Goal: Feedback & Contribution: Contribute content

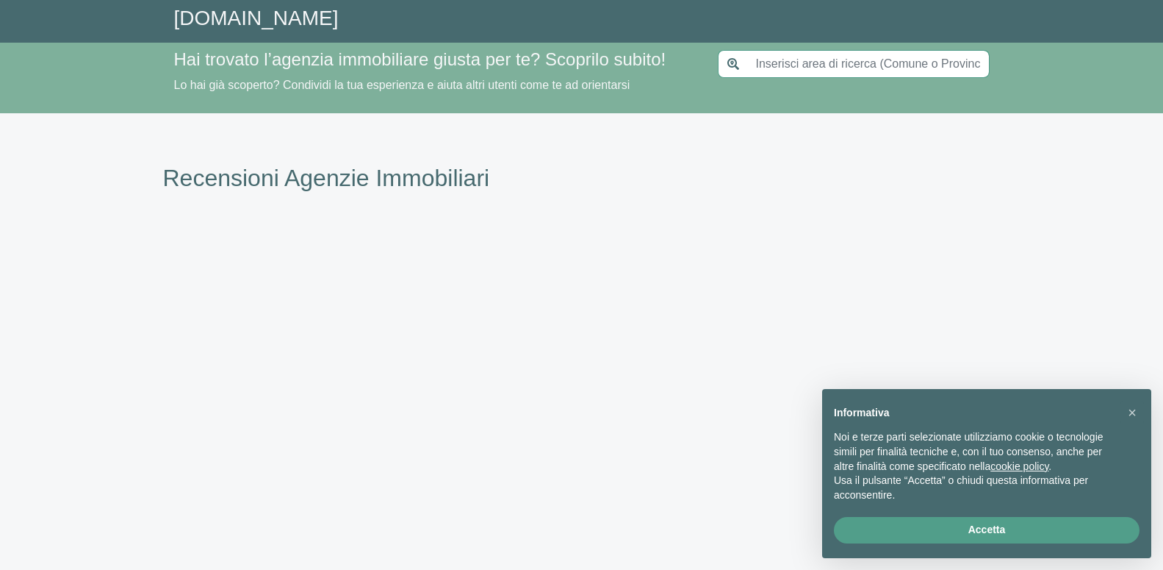
click at [829, 59] on input "text" at bounding box center [868, 64] width 243 height 28
type input "[GEOGRAPHIC_DATA]"
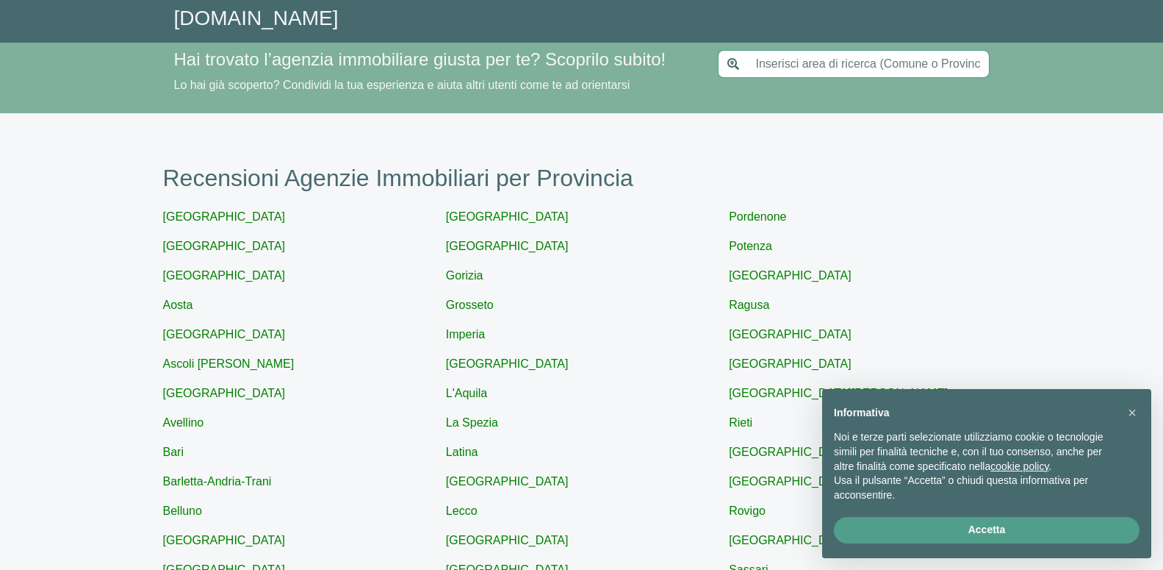
click at [823, 63] on input "text" at bounding box center [868, 64] width 243 height 28
paste input "PARAMETROCASA AGENZIA SANTA [PERSON_NAME]"
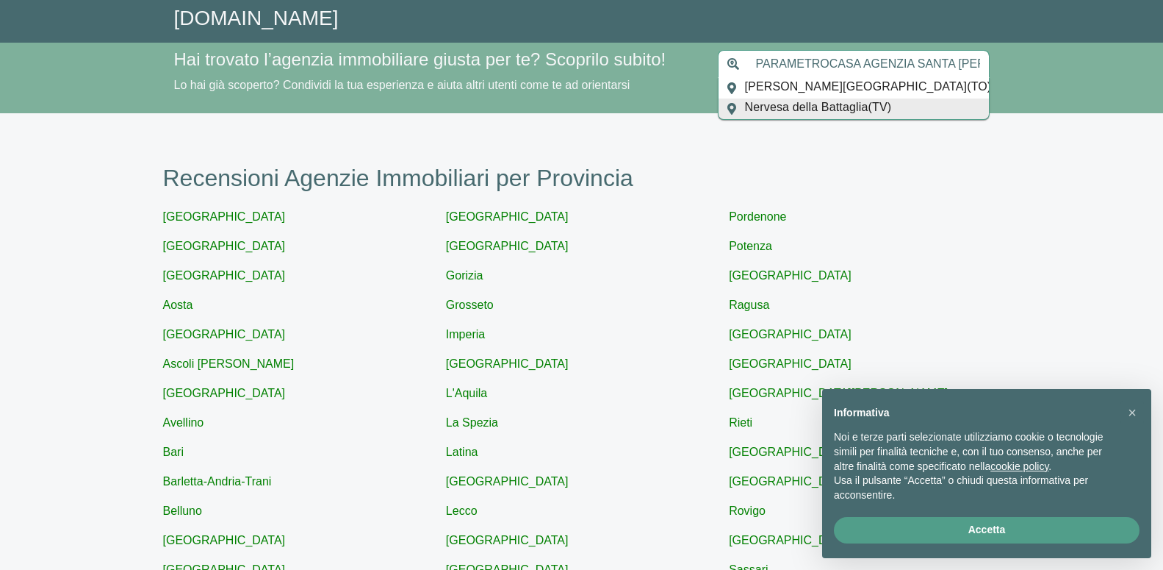
click at [755, 62] on input "PARAMETROCASA AGENZIA SANTA [PERSON_NAME]" at bounding box center [868, 64] width 243 height 28
click at [964, 62] on input "PARAMETROCASA AGENZIA SANTA [PERSON_NAME]" at bounding box center [868, 64] width 243 height 28
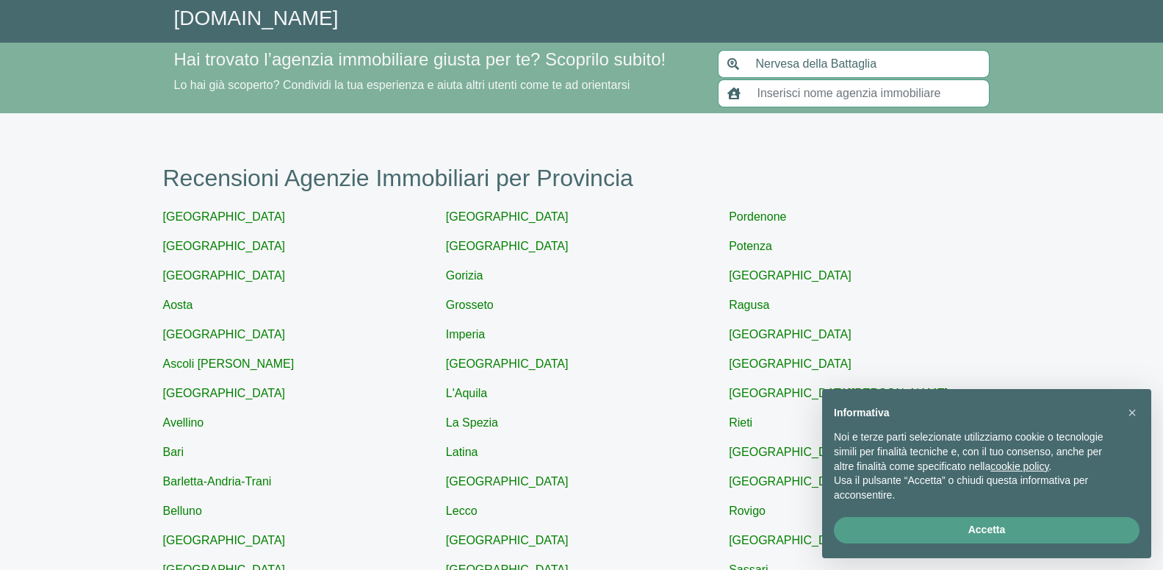
click at [843, 95] on input "text" at bounding box center [869, 93] width 241 height 28
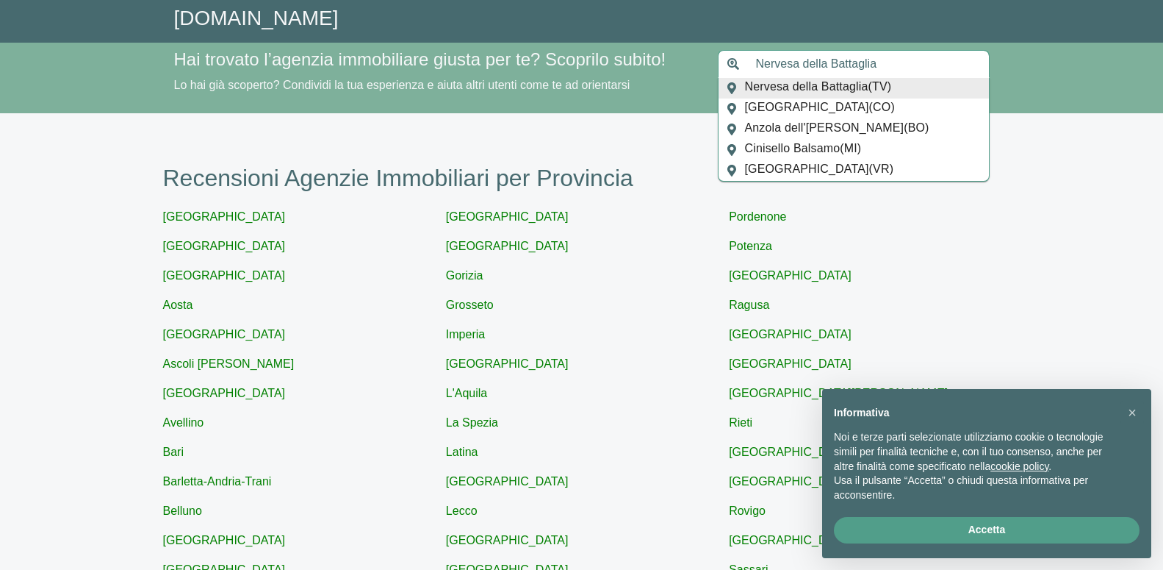
click at [823, 75] on input "Nervesa della Battaglia" at bounding box center [868, 64] width 243 height 28
click at [813, 67] on input "Nervesa della Battaglia" at bounding box center [868, 64] width 243 height 28
click at [828, 66] on input "Nervesa della Battaglia" at bounding box center [868, 64] width 243 height 28
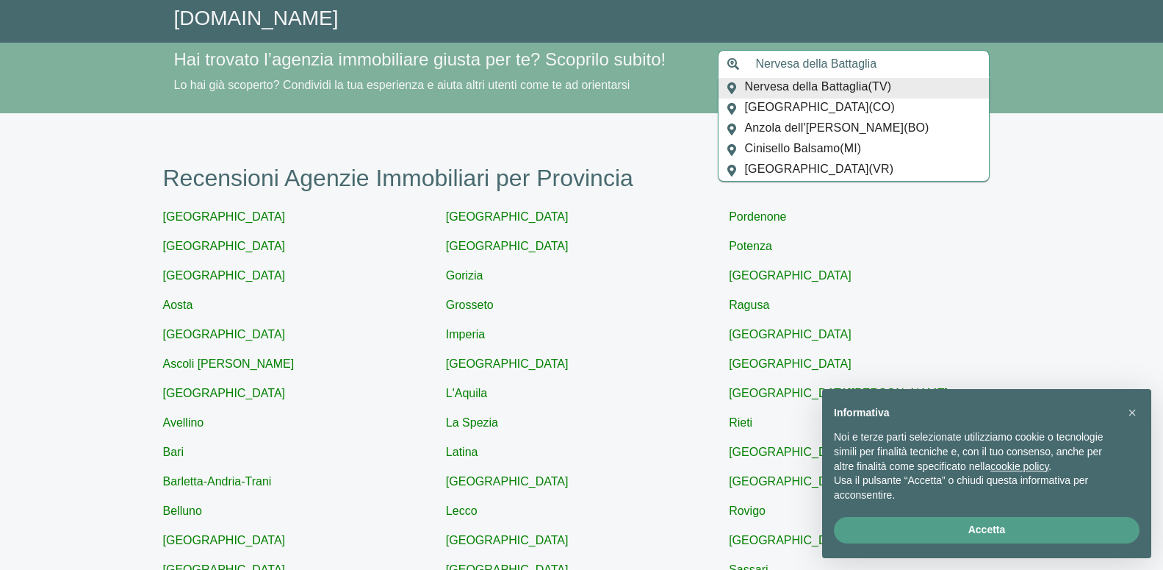
paste input "[GEOGRAPHIC_DATA]"
click at [800, 82] on span "[GEOGRAPHIC_DATA] ( Provincia )" at bounding box center [836, 88] width 182 height 21
type input "[GEOGRAPHIC_DATA]"
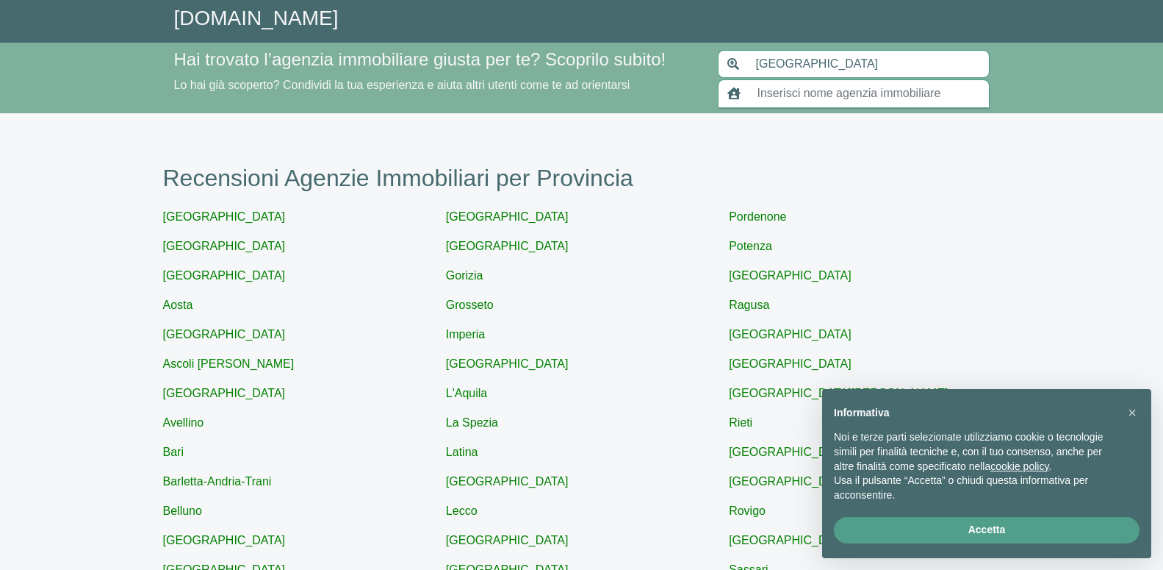
paste input "PARAMETROCASA AGENZIA SANTA [PERSON_NAME]"
type input "PARAMETROCASA AGENZIA SANTA [PERSON_NAME]"
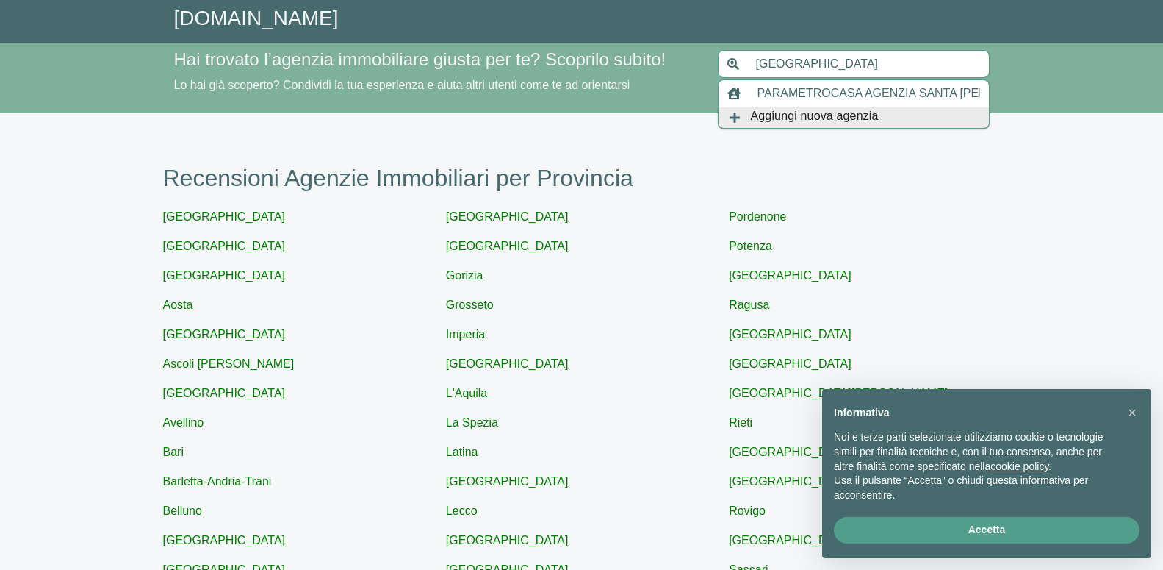
click at [758, 90] on input "PARAMETROCASA AGENZIA SANTA [PERSON_NAME]" at bounding box center [869, 93] width 241 height 28
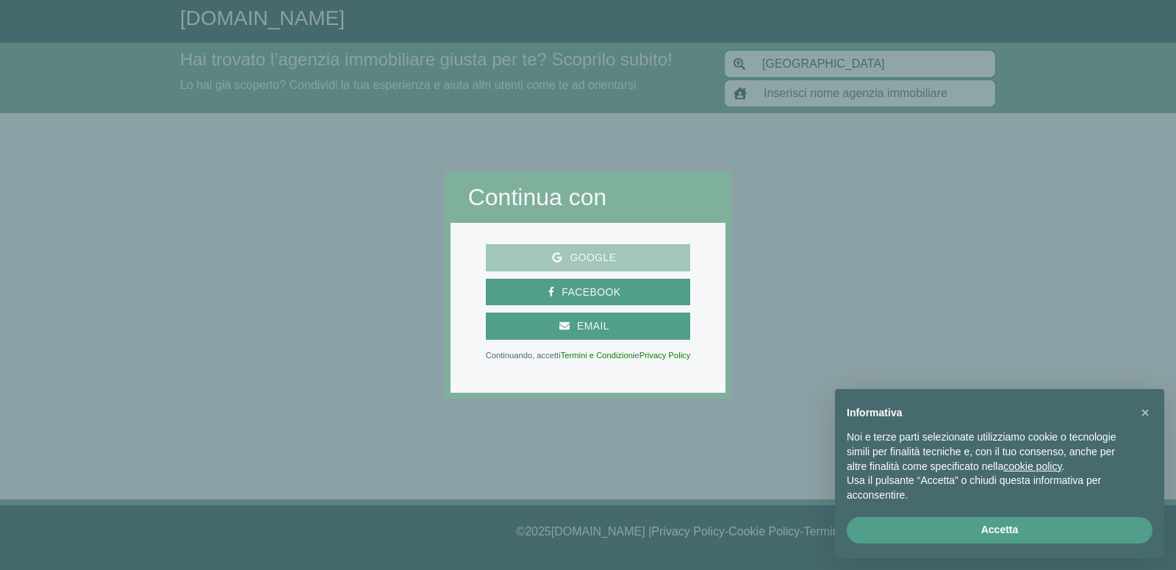
click at [591, 255] on span "Google" at bounding box center [592, 257] width 61 height 18
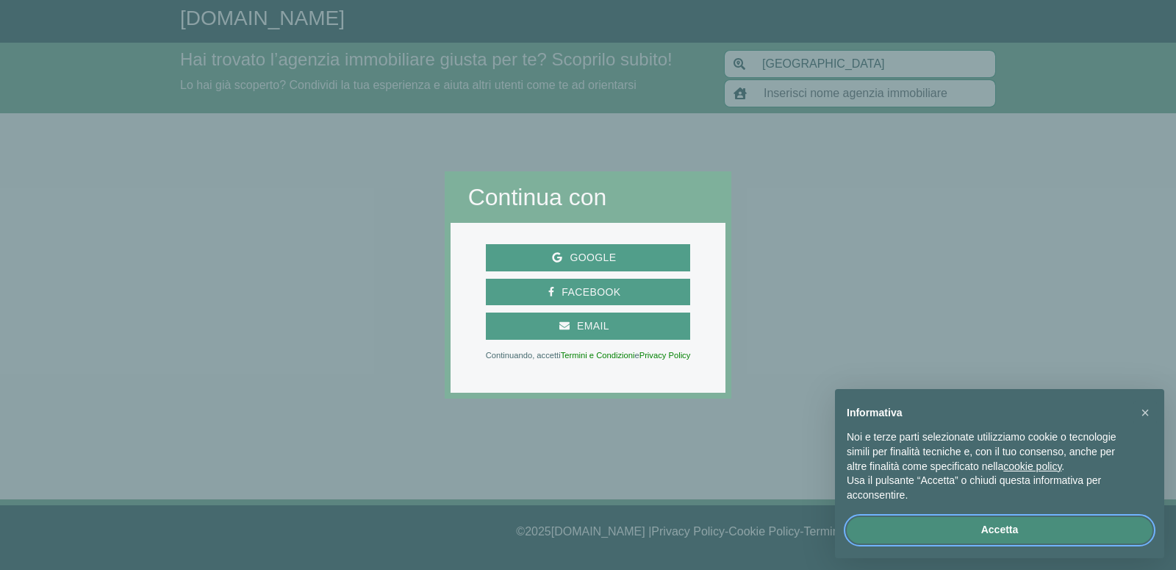
click at [1007, 534] on button "Accetta" at bounding box center [1000, 530] width 306 height 26
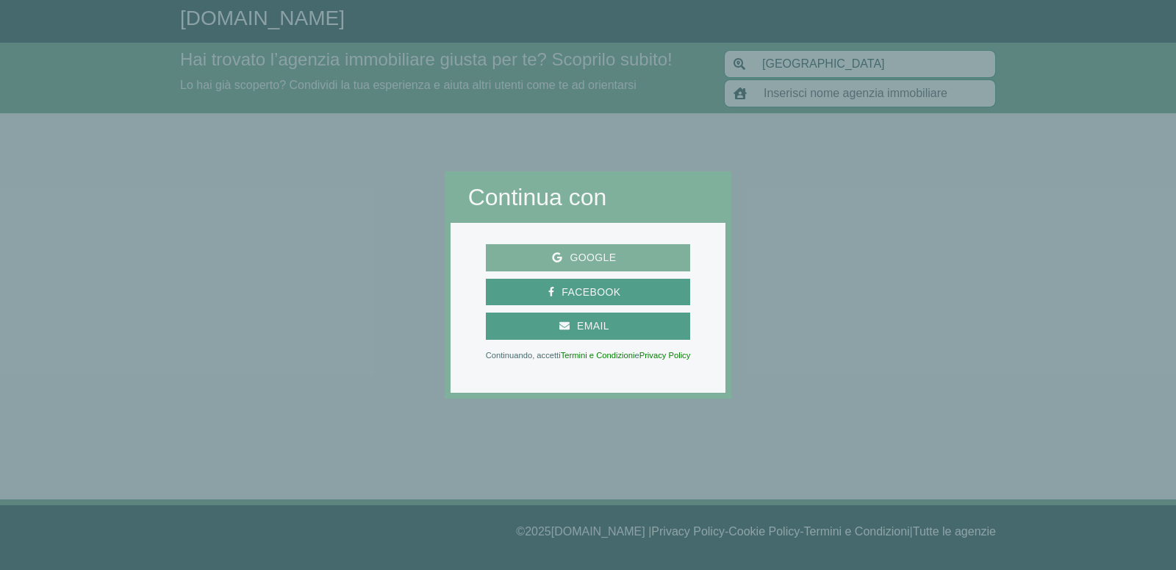
drag, startPoint x: 551, startPoint y: 253, endPoint x: 563, endPoint y: 257, distance: 12.6
click at [563, 257] on span "Google" at bounding box center [588, 257] width 193 height 18
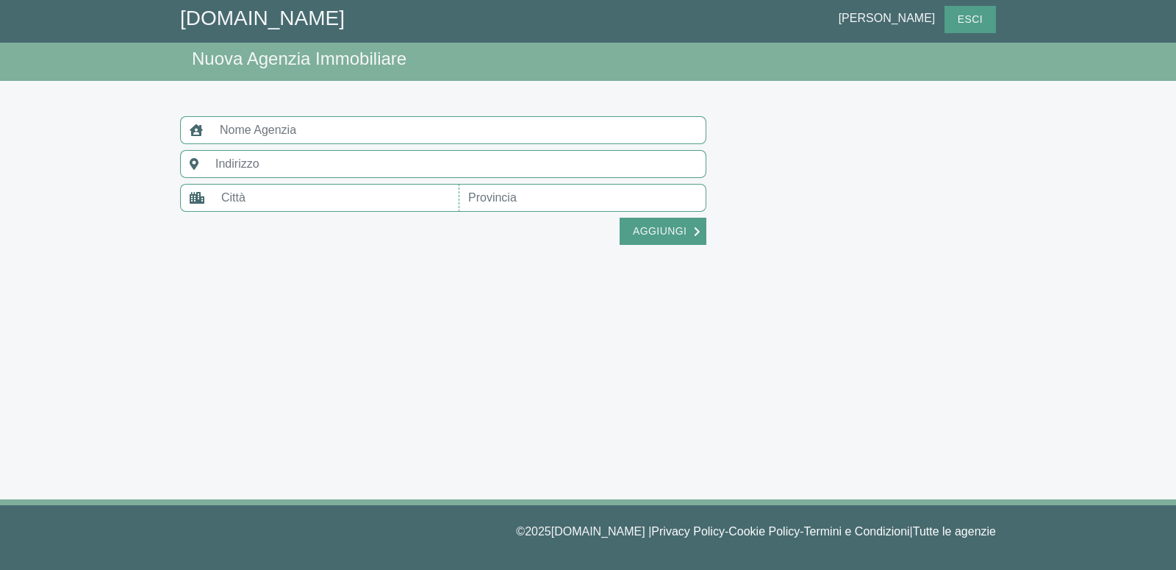
click at [293, 156] on input "text" at bounding box center [457, 164] width 500 height 28
click at [271, 137] on input "text" at bounding box center [458, 130] width 495 height 28
paste input "PARAMETROCASA AGENZIA SANTA [PERSON_NAME]"
type input "PARAMETROCASA AGENZIA SANTA [PERSON_NAME]"
click at [273, 161] on input "text" at bounding box center [457, 164] width 500 height 28
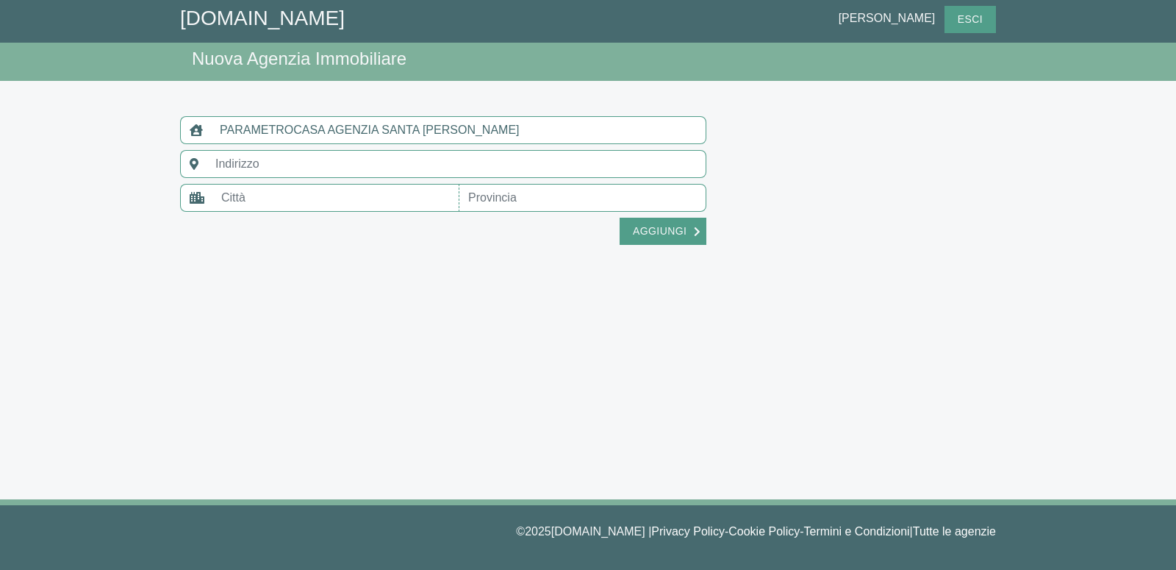
click at [354, 156] on input "text" at bounding box center [457, 164] width 500 height 28
paste input "VIA SANTA RITA DA CASCIA 65-67"
type input "VIA SANTA RITA DA CASCIA 65-67"
click at [324, 192] on input "text" at bounding box center [335, 198] width 247 height 28
click at [257, 206] on input "text" at bounding box center [335, 198] width 247 height 28
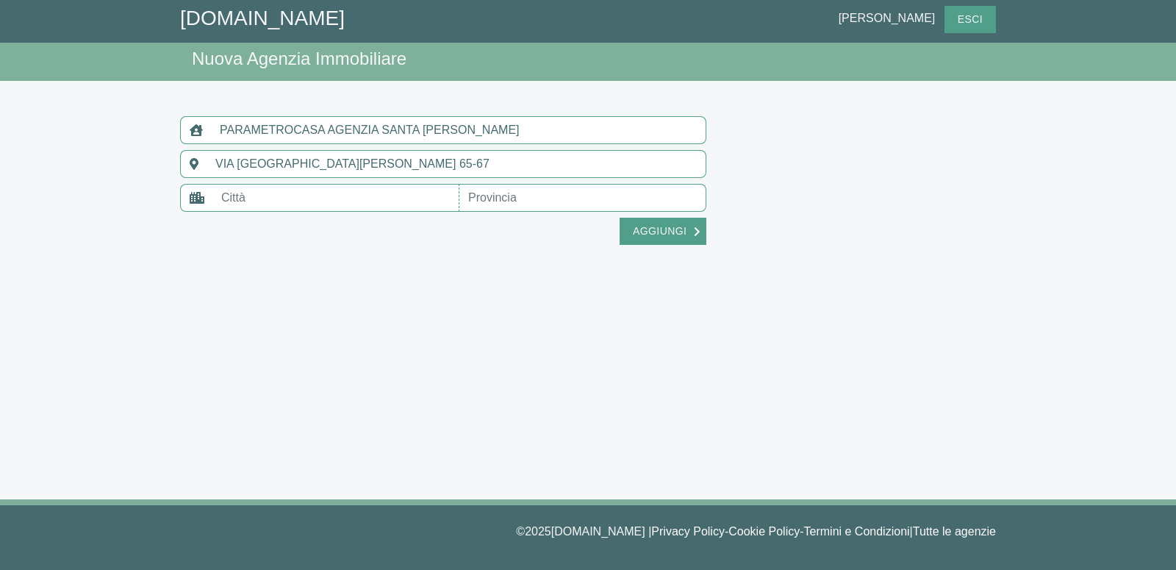
paste input "[GEOGRAPHIC_DATA]"
type input "[GEOGRAPHIC_DATA]"
click at [481, 198] on input "text" at bounding box center [582, 198] width 247 height 28
paste input "[GEOGRAPHIC_DATA]"
type input "[GEOGRAPHIC_DATA]"
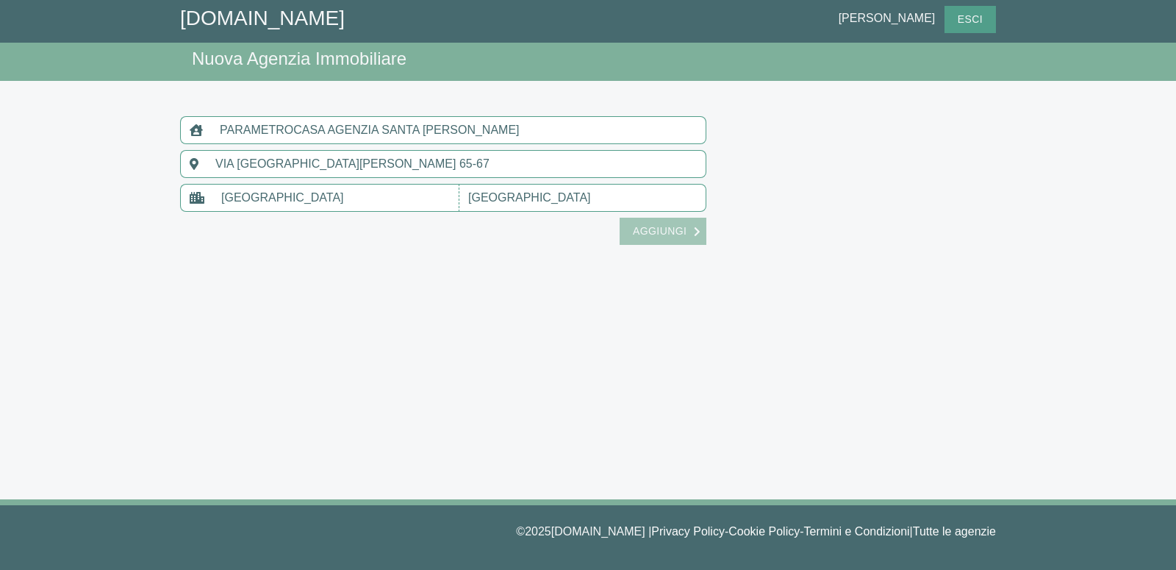
click at [651, 233] on span "Aggiungi" at bounding box center [659, 231] width 68 height 18
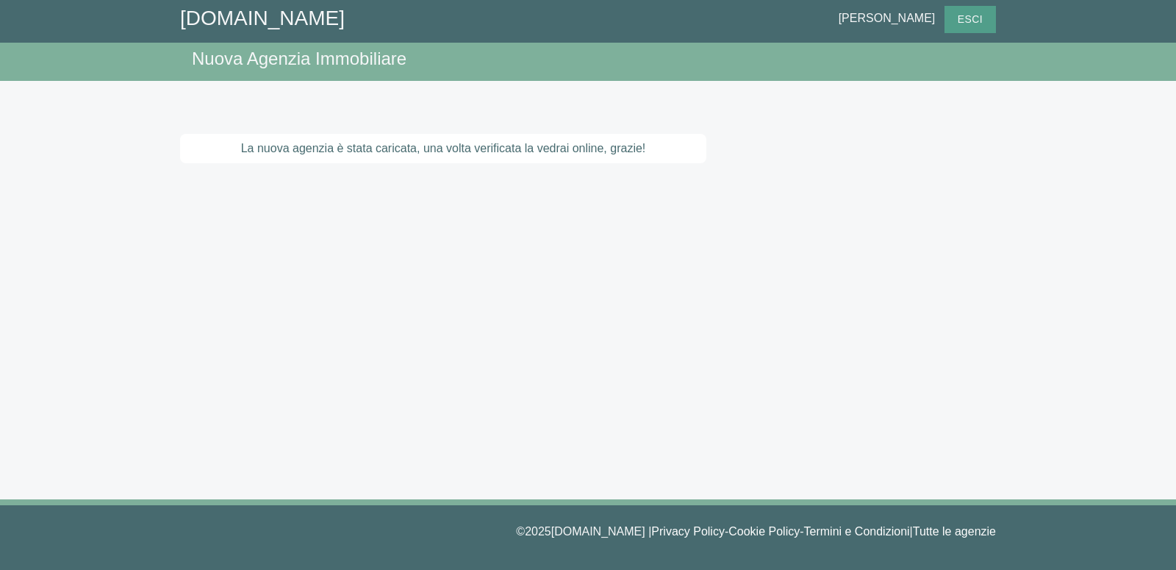
click at [409, 140] on div "La nuova agenzia è stata caricata, una volta verificata la vedrai online, grazi…" at bounding box center [443, 148] width 526 height 29
click at [409, 147] on div "La nuova agenzia è stata caricata, una volta verificata la vedrai online, grazi…" at bounding box center [443, 148] width 526 height 29
